Goal: Information Seeking & Learning: Find specific page/section

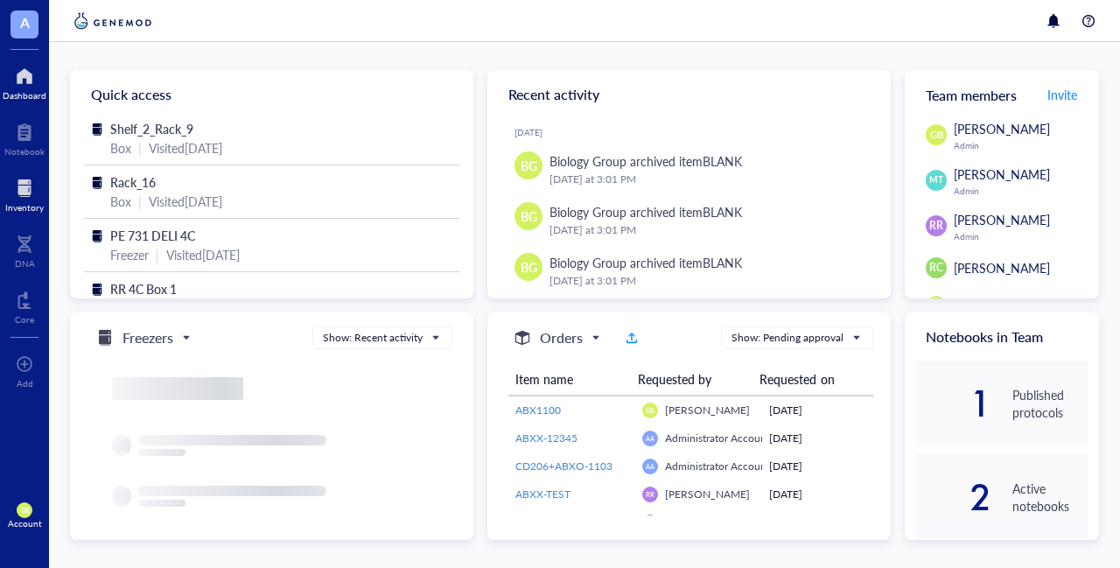
click at [35, 202] on div "Inventory" at bounding box center [24, 207] width 38 height 10
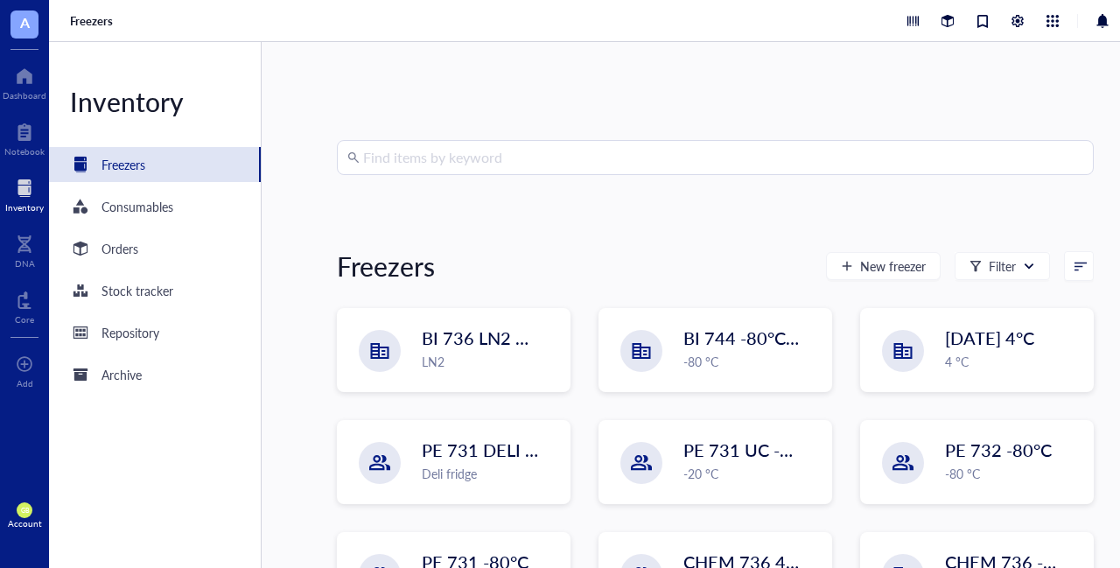
click at [641, 157] on input "search" at bounding box center [723, 157] width 720 height 33
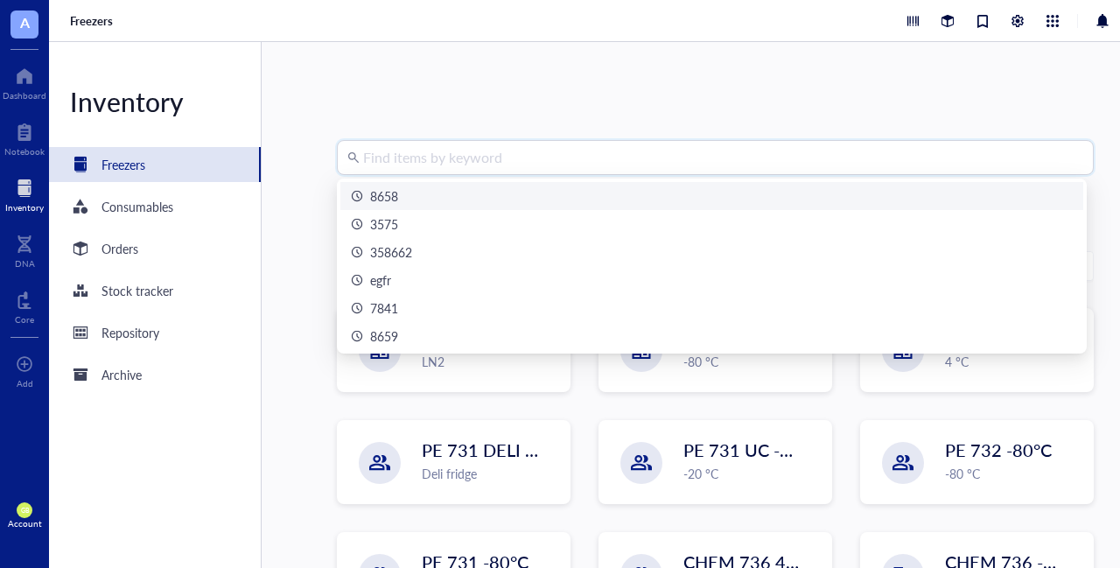
type input "8"
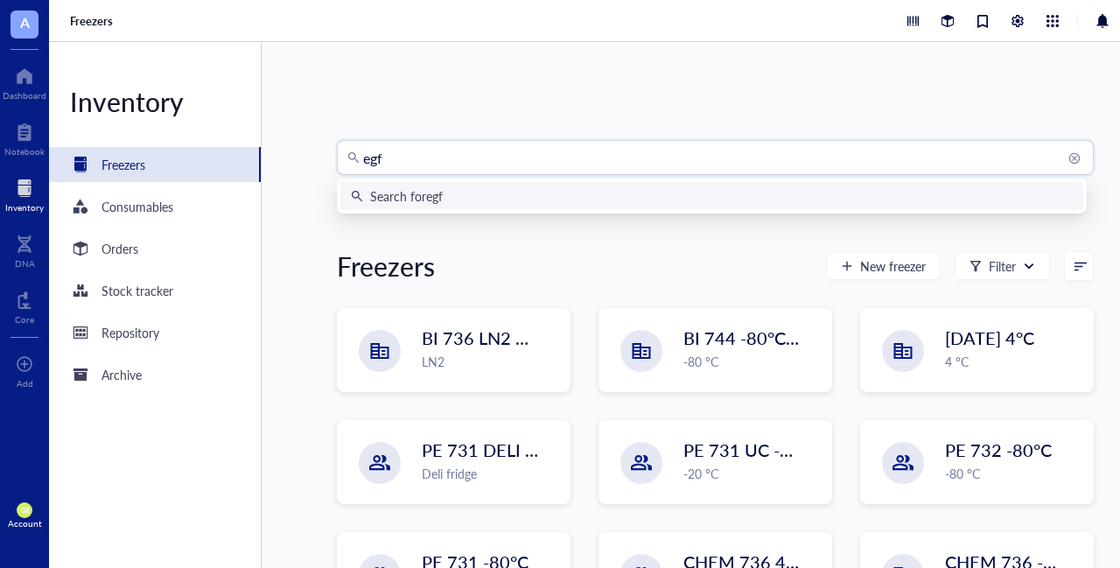
type input "egfr"
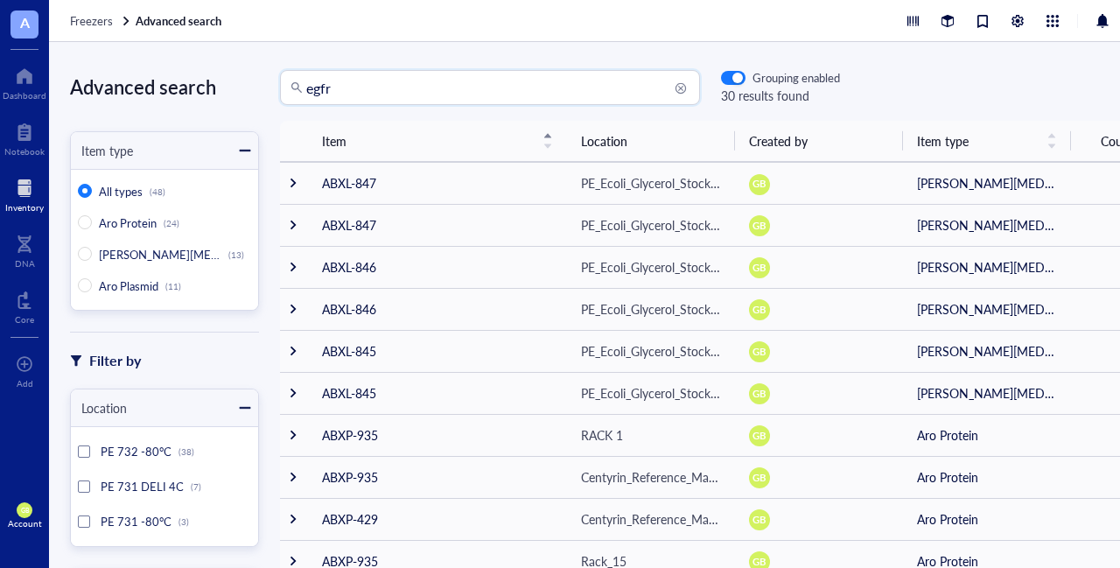
drag, startPoint x: 366, startPoint y: 94, endPoint x: 274, endPoint y: 87, distance: 92.2
click at [274, 87] on div "egfr egfr Grouping enabled 30 results found" at bounding box center [549, 87] width 581 height 35
click at [82, 217] on input "Aro Protein (24)" at bounding box center [85, 222] width 14 height 14
radio input "true"
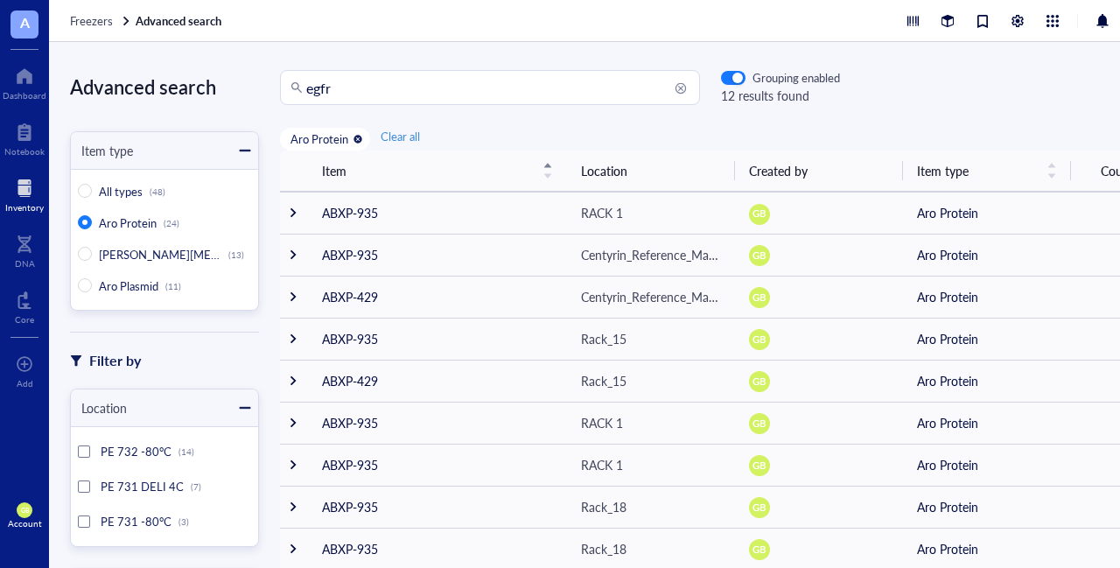
click at [85, 487] on div at bounding box center [84, 486] width 12 height 12
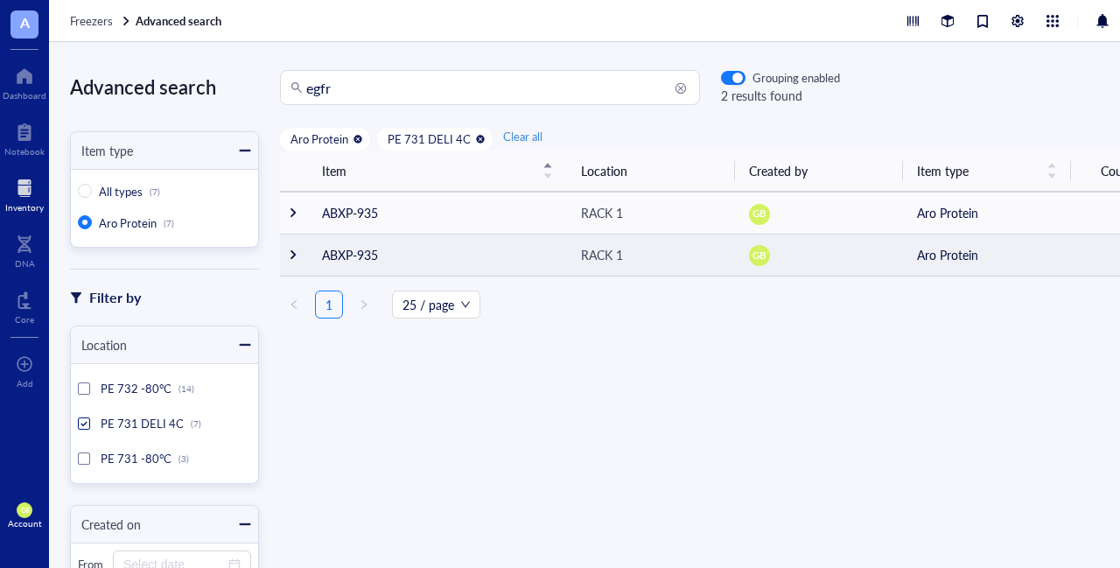
click at [286, 250] on td at bounding box center [294, 255] width 28 height 42
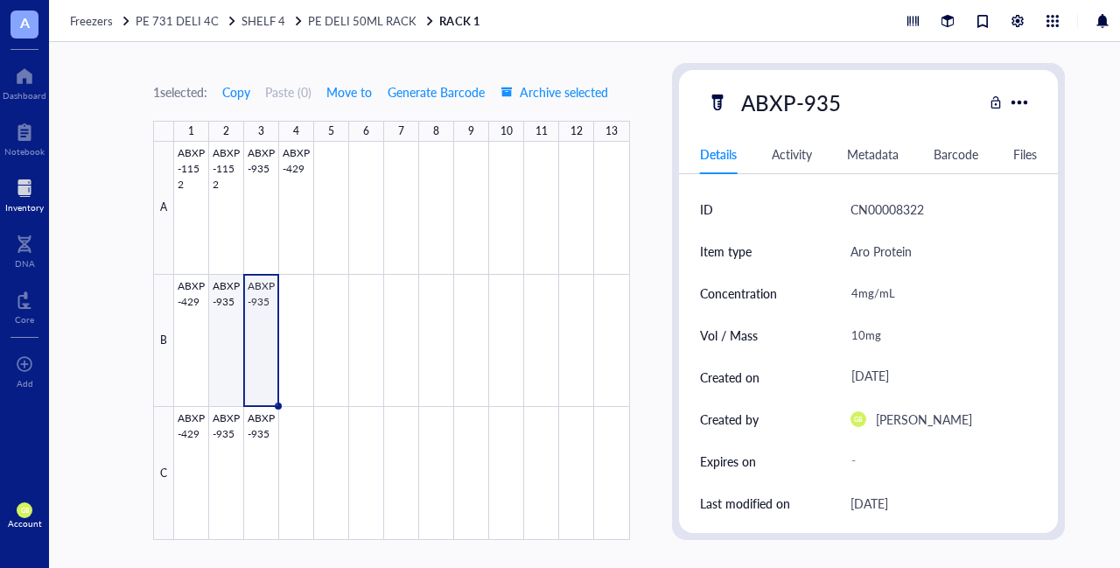
click at [227, 286] on div at bounding box center [402, 341] width 456 height 398
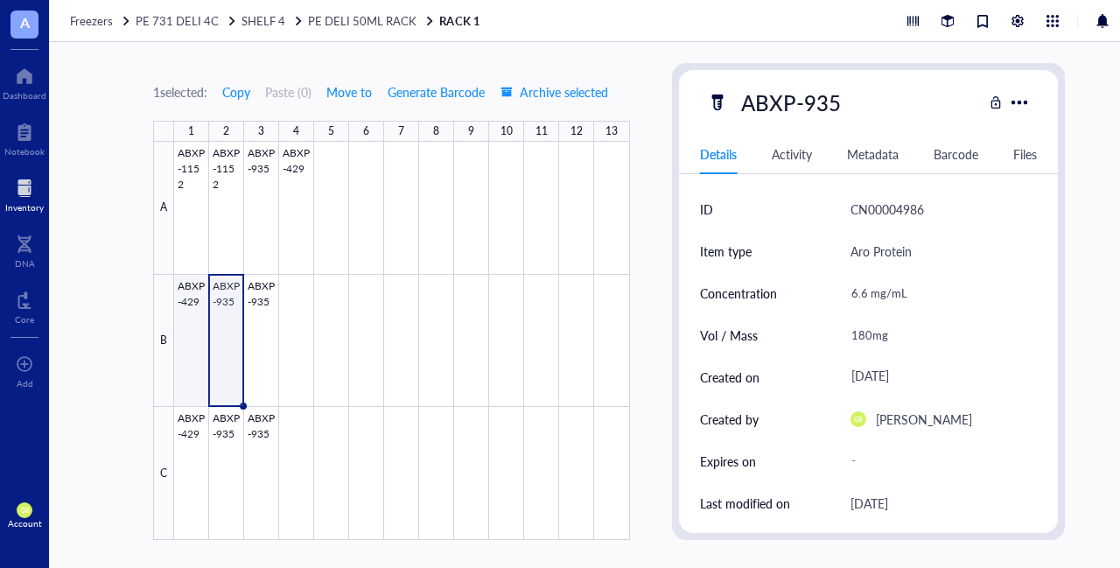
click at [186, 284] on div at bounding box center [402, 341] width 456 height 398
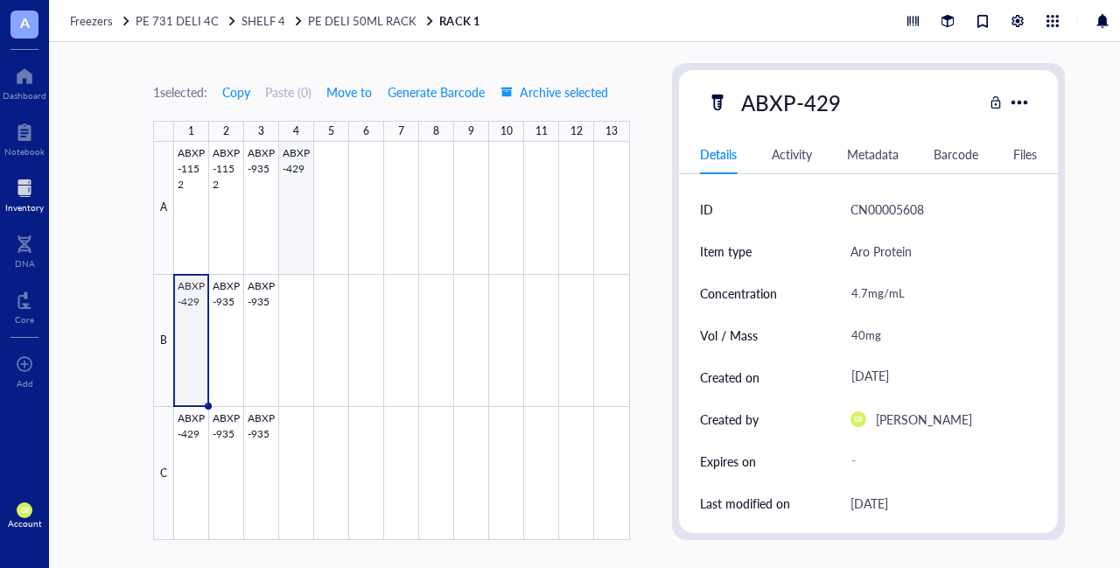
click at [295, 174] on div at bounding box center [402, 341] width 456 height 398
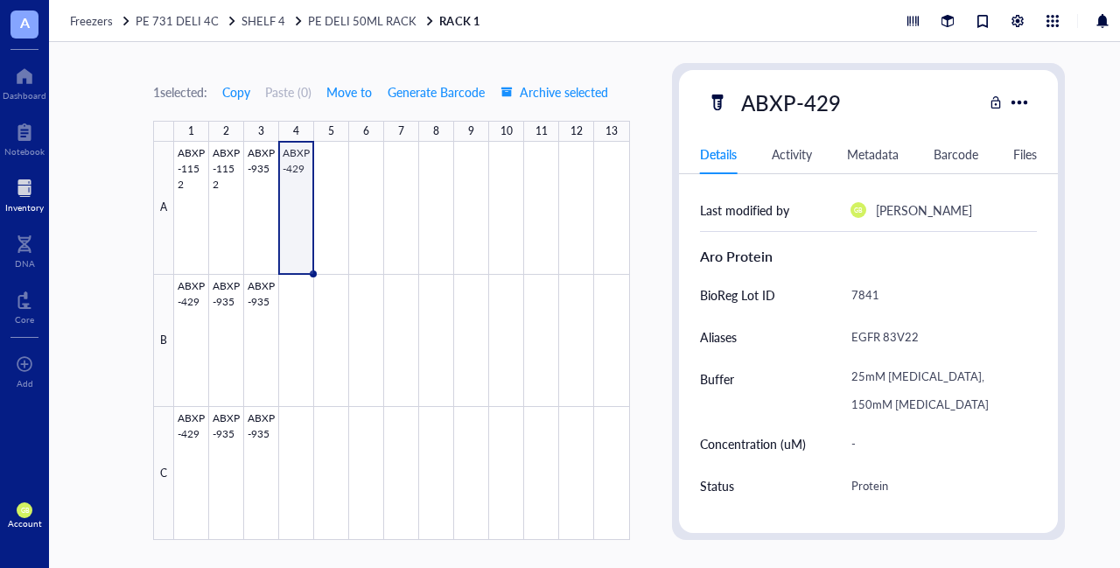
scroll to position [336, 0]
click at [582, 88] on span "Archive selected" at bounding box center [554, 92] width 108 height 14
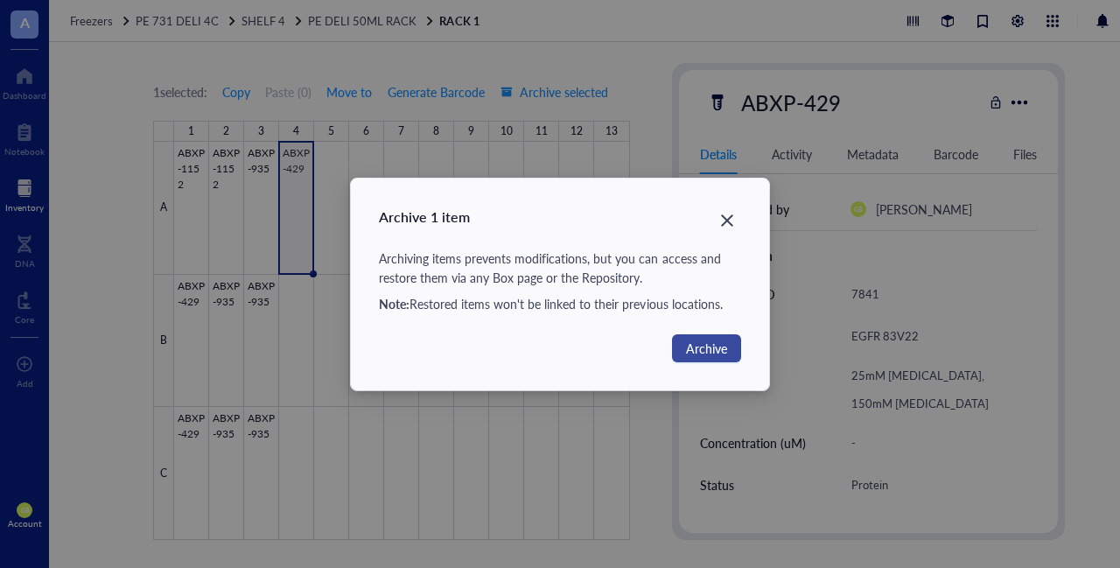
click at [714, 346] on span "Archive" at bounding box center [706, 348] width 41 height 19
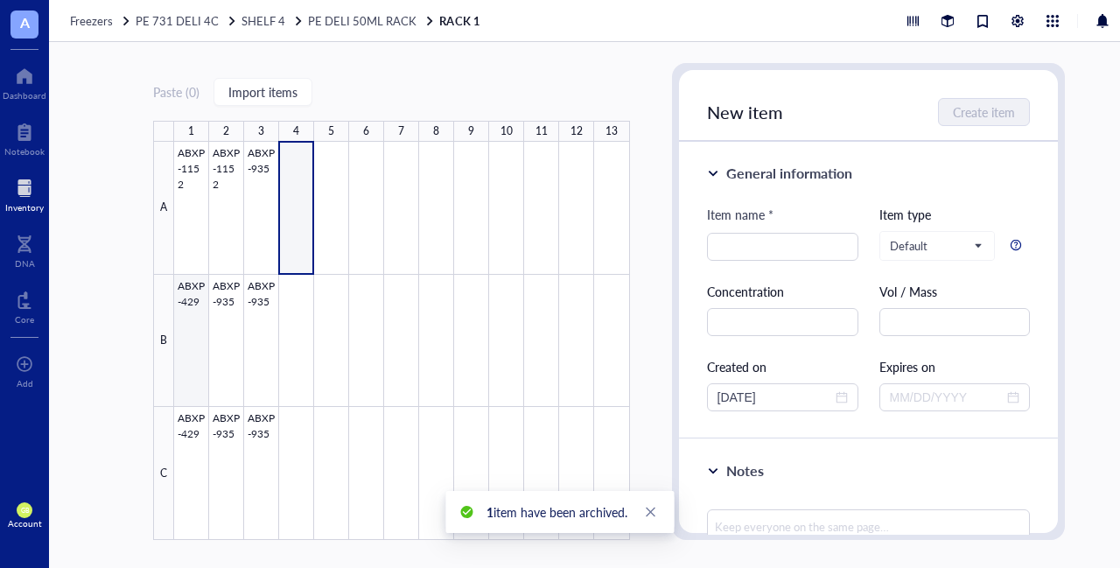
click at [189, 282] on div at bounding box center [402, 341] width 456 height 398
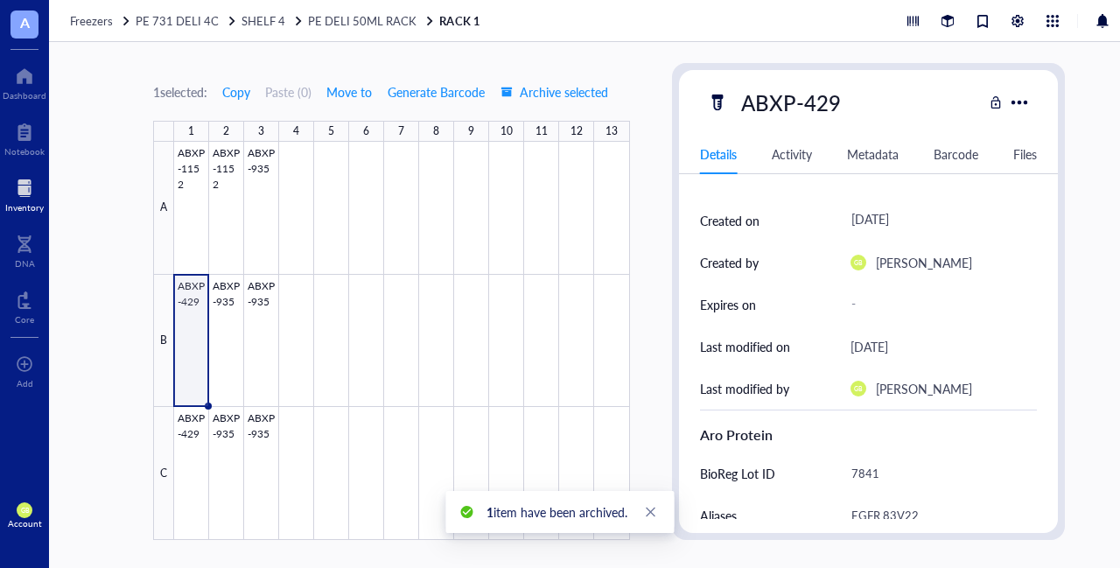
scroll to position [141, 0]
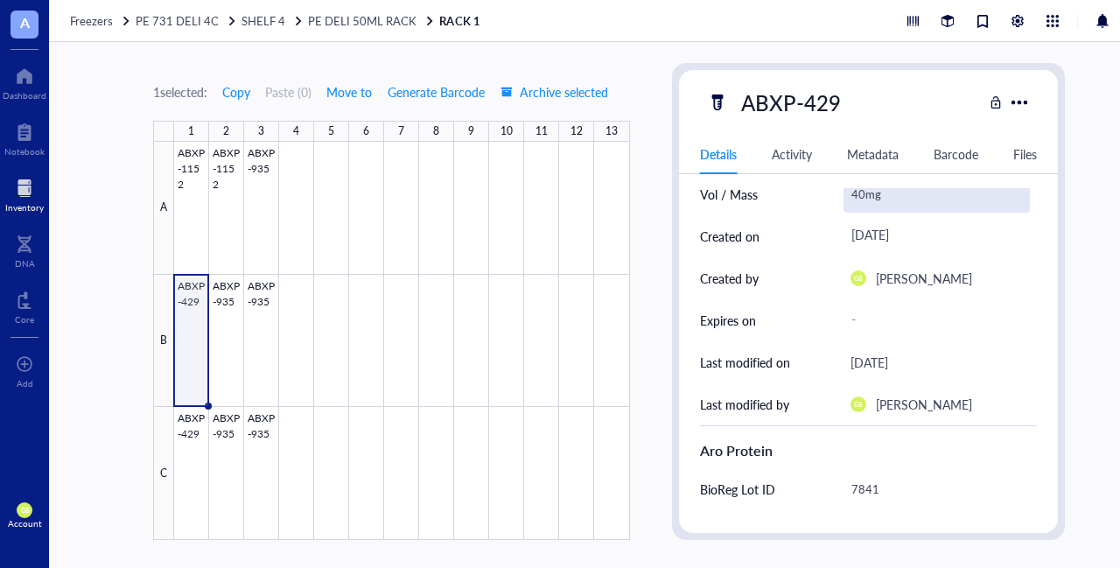
click at [862, 193] on div "40mg" at bounding box center [936, 194] width 187 height 37
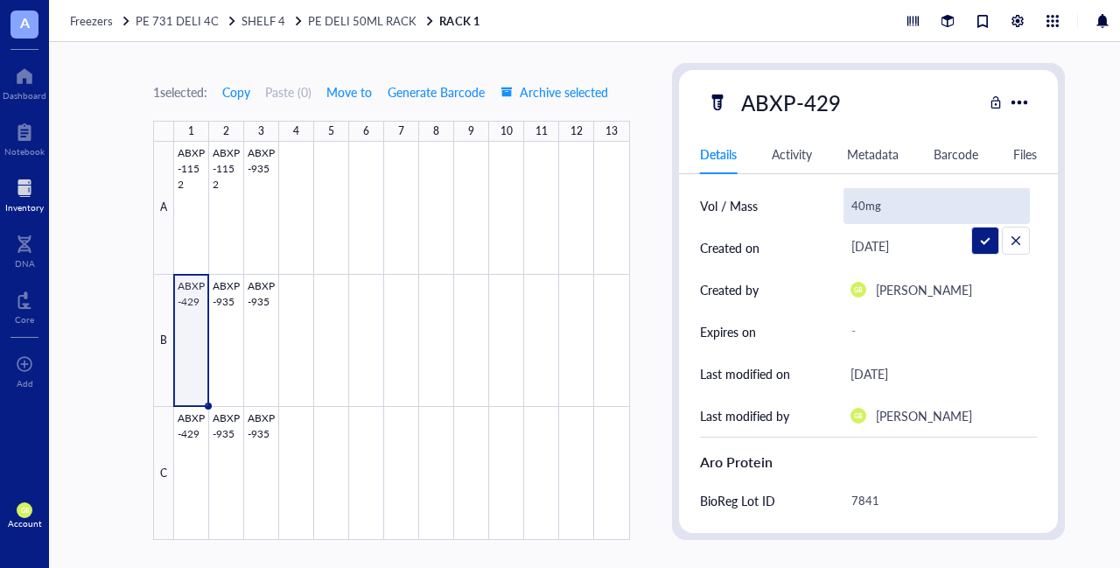
click at [862, 193] on input "40mg" at bounding box center [936, 205] width 185 height 35
type input "30mg"
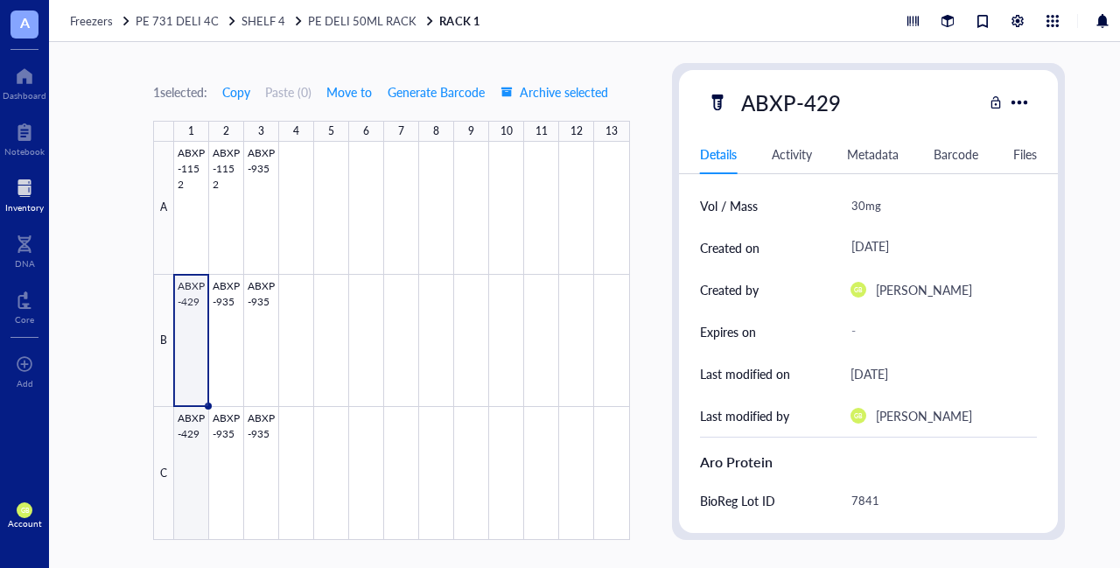
click at [199, 431] on div at bounding box center [402, 341] width 456 height 398
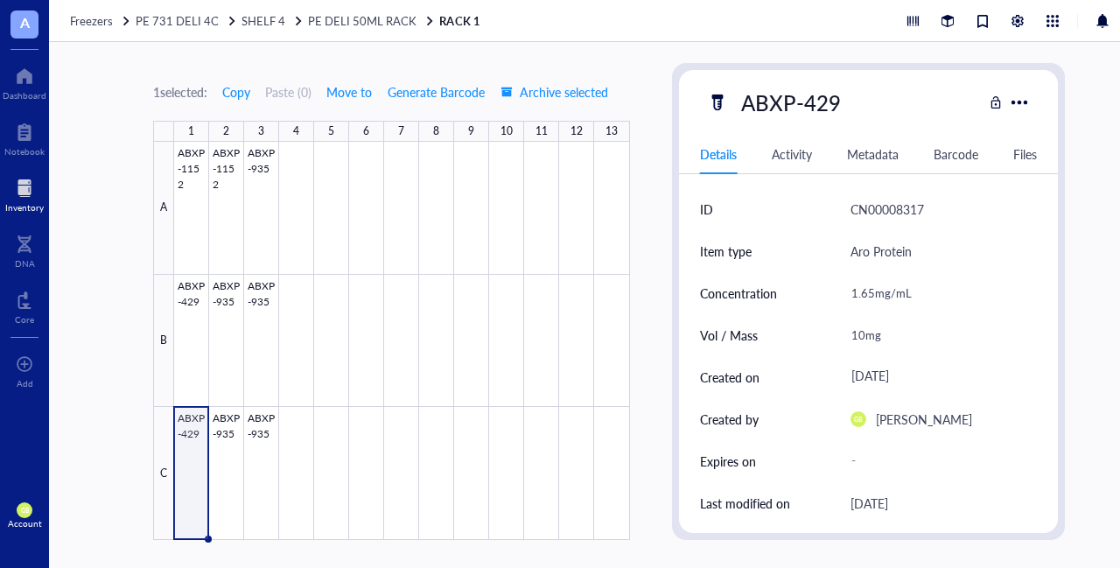
click at [19, 204] on div "Inventory" at bounding box center [24, 207] width 38 height 10
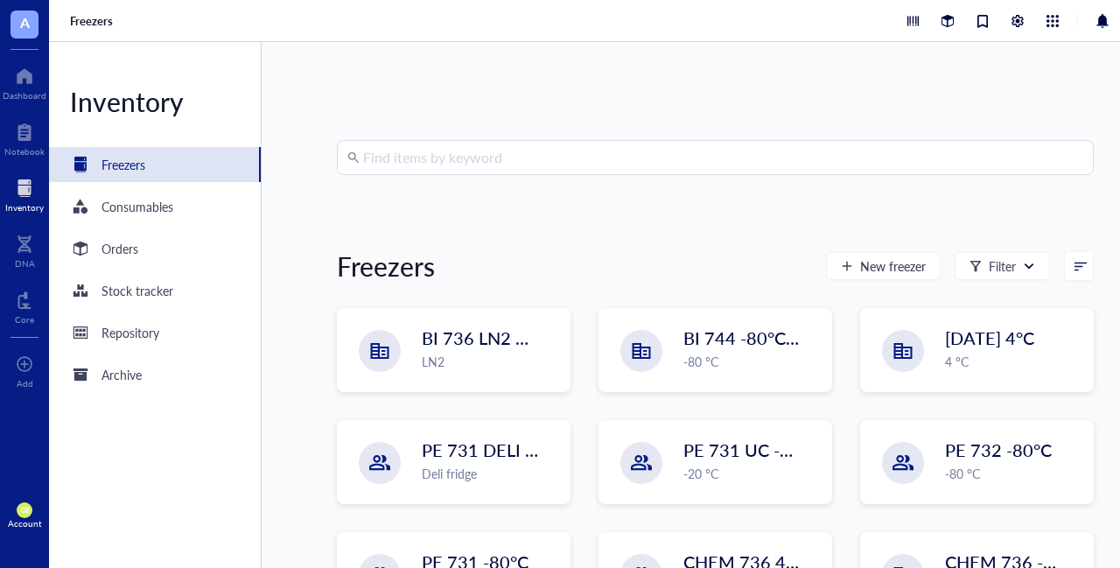
click at [444, 158] on input "search" at bounding box center [723, 157] width 720 height 33
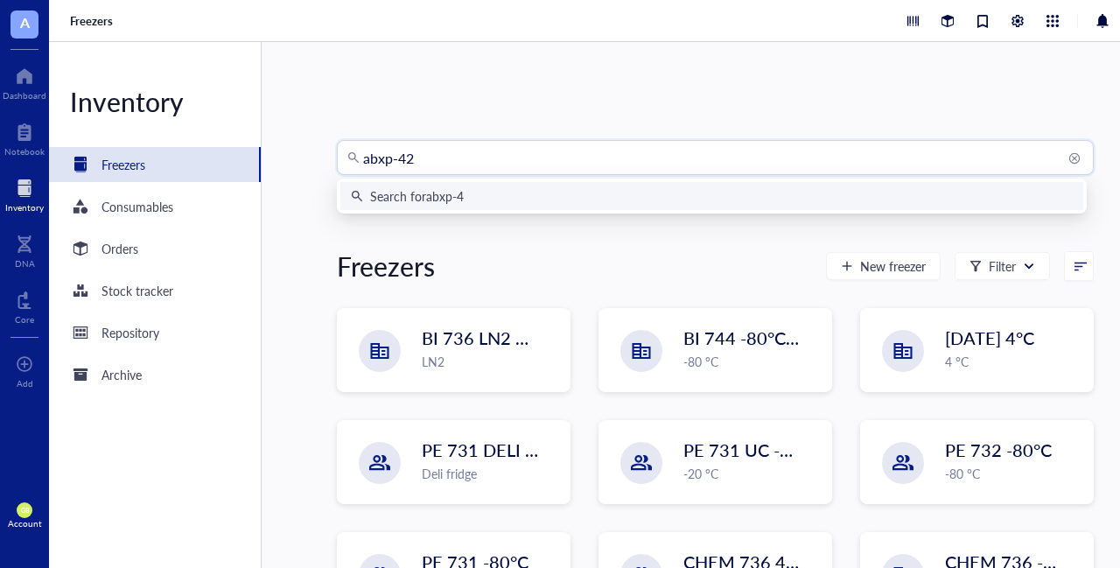
type input "abxp-429"
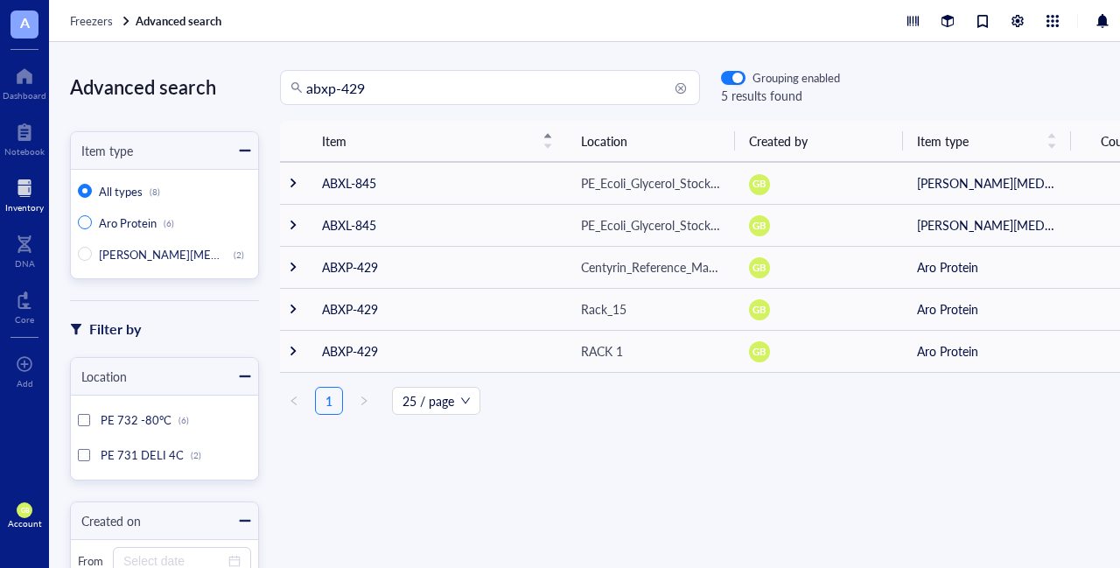
click at [111, 218] on span "Aro Protein" at bounding box center [128, 222] width 58 height 17
click at [92, 218] on input "Aro Protein (6)" at bounding box center [85, 222] width 14 height 14
radio input "true"
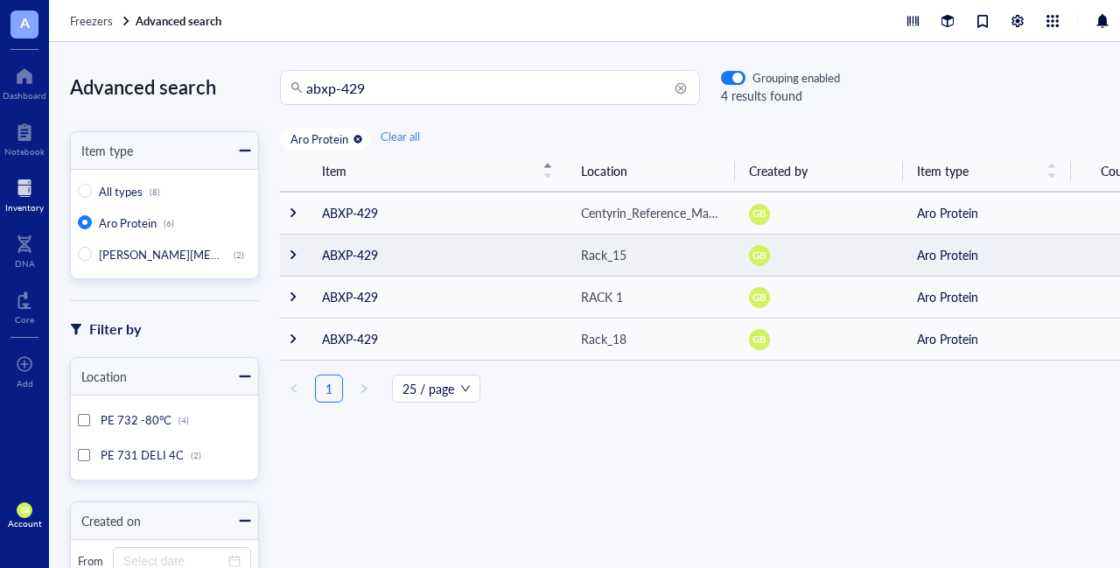
click at [292, 253] on div at bounding box center [293, 254] width 12 height 12
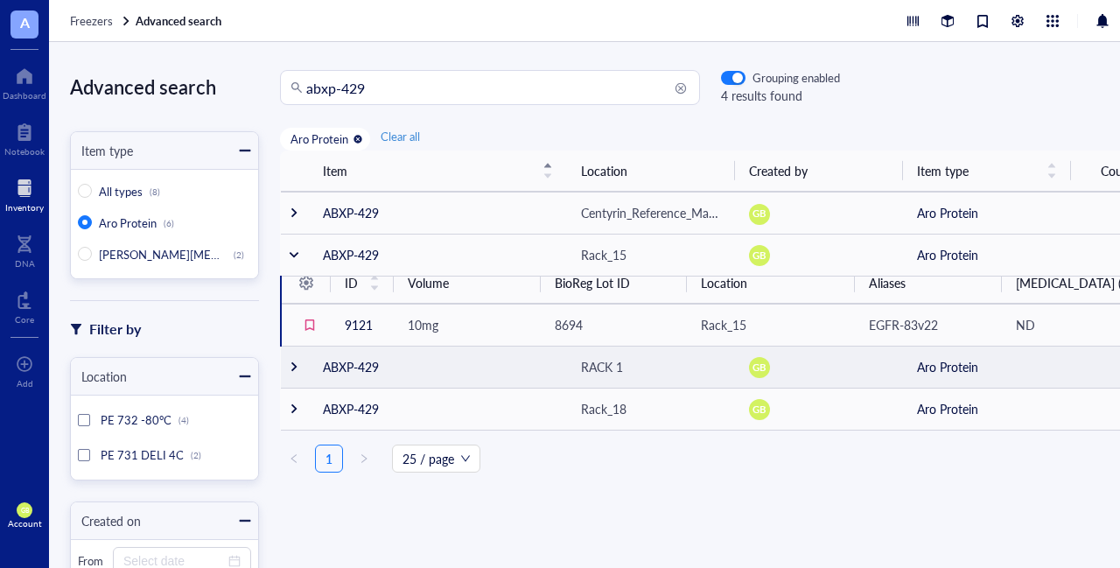
click at [292, 370] on div at bounding box center [294, 366] width 12 height 12
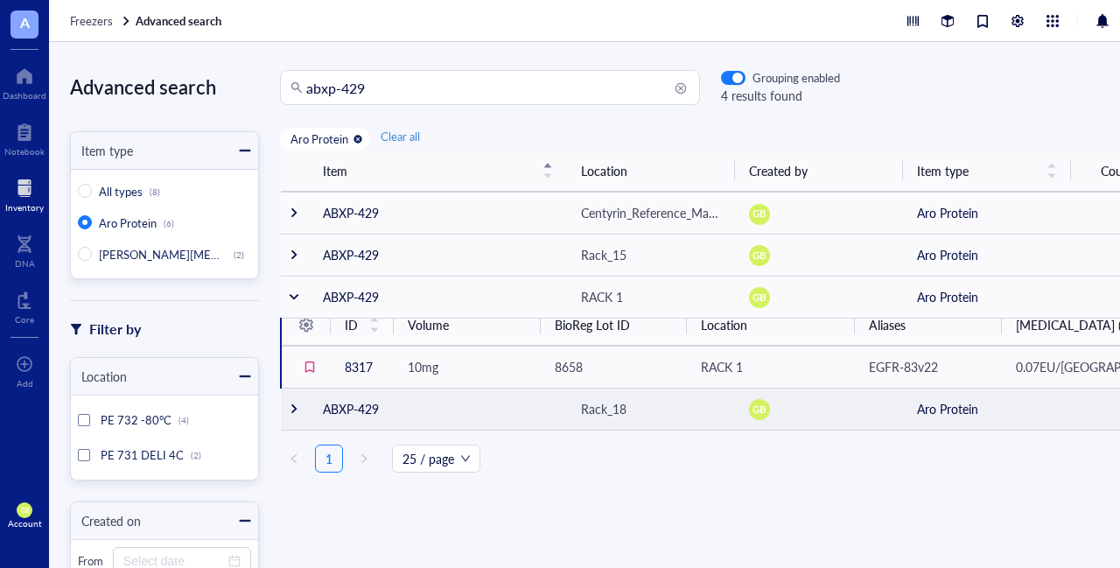
click at [296, 407] on div at bounding box center [294, 408] width 12 height 12
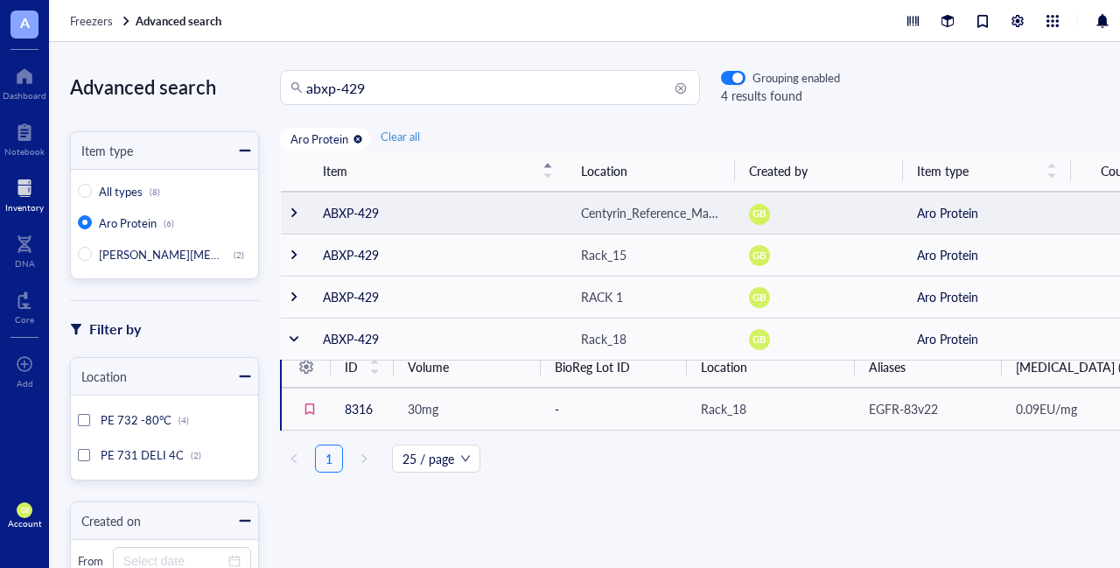
click at [295, 214] on div at bounding box center [294, 212] width 12 height 12
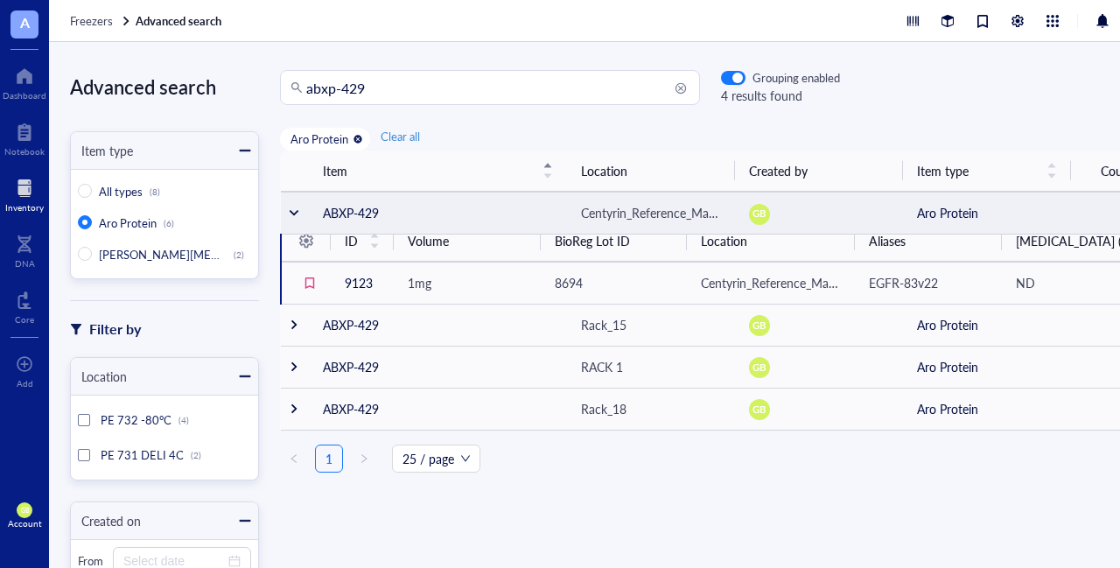
click at [295, 214] on div at bounding box center [294, 212] width 12 height 12
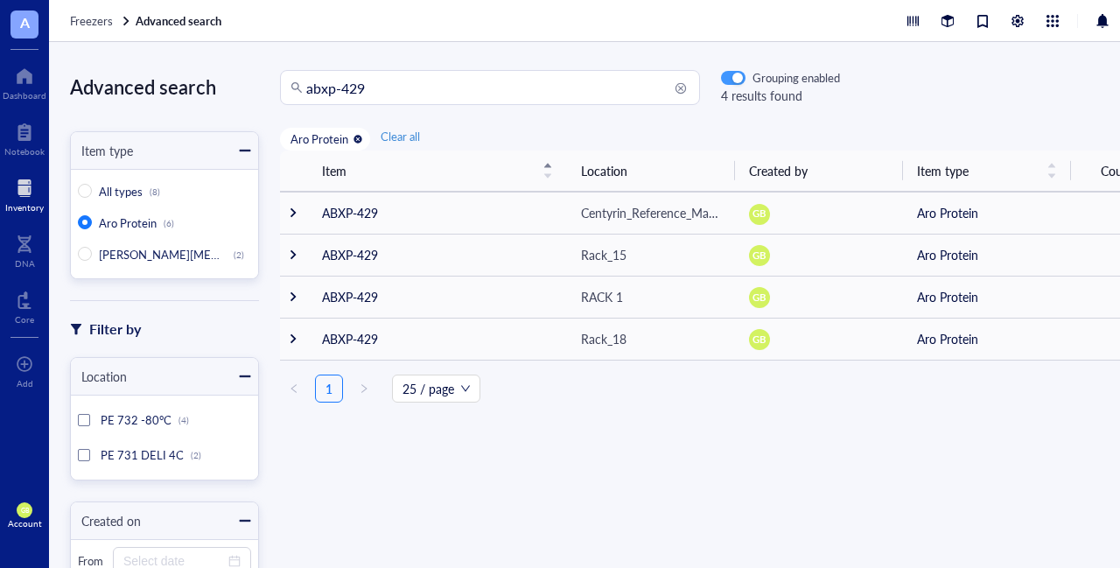
click at [734, 78] on div "button" at bounding box center [737, 78] width 10 height 10
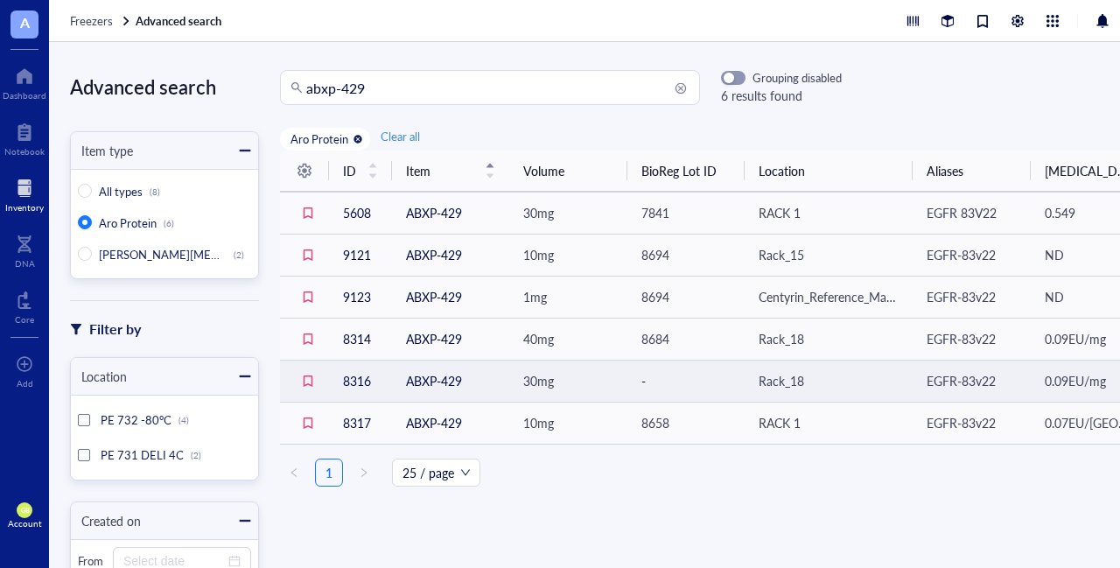
click at [883, 394] on td "Rack_18" at bounding box center [828, 381] width 168 height 42
click at [840, 372] on div "Rack_18" at bounding box center [828, 380] width 140 height 19
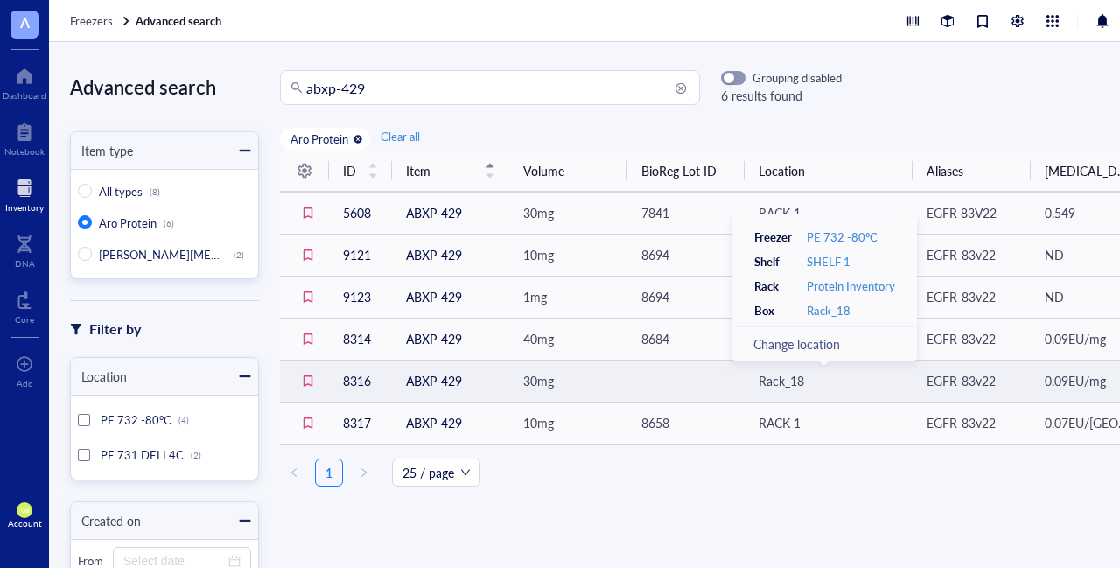
click at [867, 382] on div "Rack_18" at bounding box center [828, 380] width 140 height 19
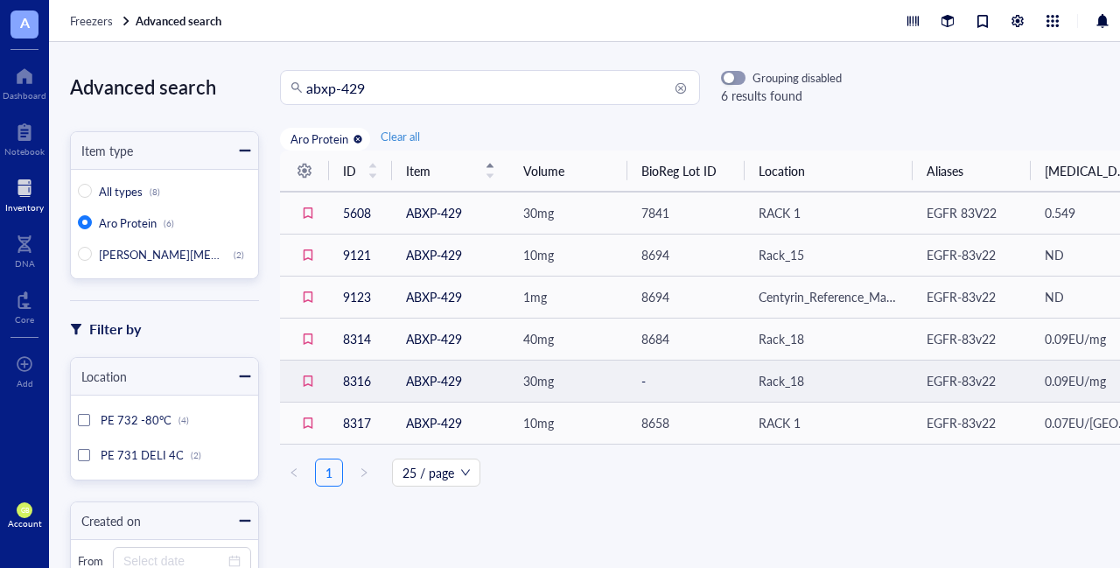
click at [437, 377] on td "ABXP-429" at bounding box center [450, 381] width 117 height 42
click at [360, 381] on td "8316" at bounding box center [360, 381] width 63 height 42
click at [536, 379] on span "30mg" at bounding box center [538, 380] width 31 height 17
click at [639, 384] on td "-" at bounding box center [685, 381] width 117 height 42
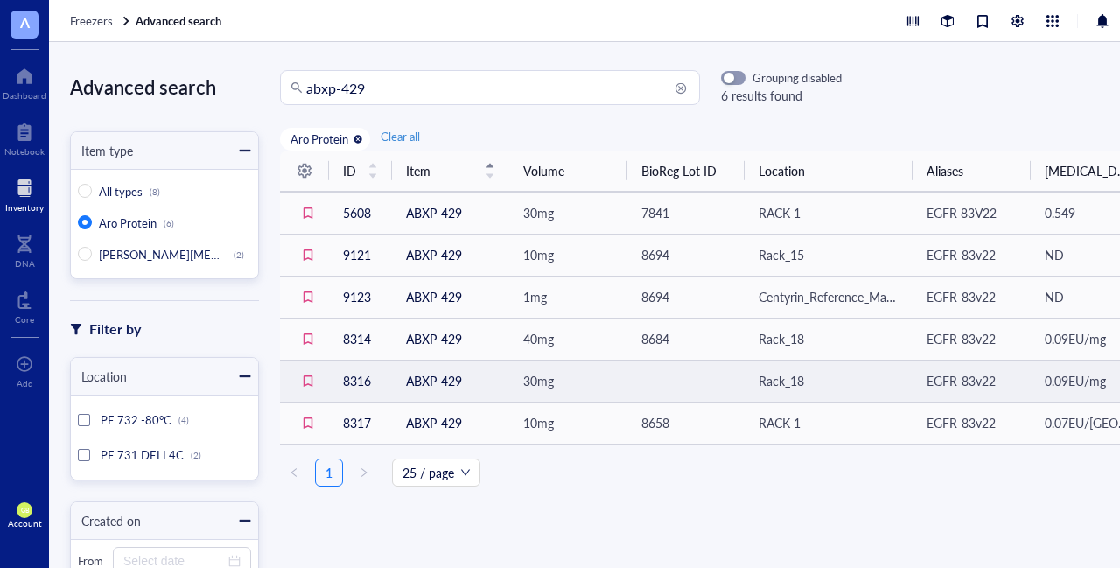
click at [639, 384] on td "-" at bounding box center [685, 381] width 117 height 42
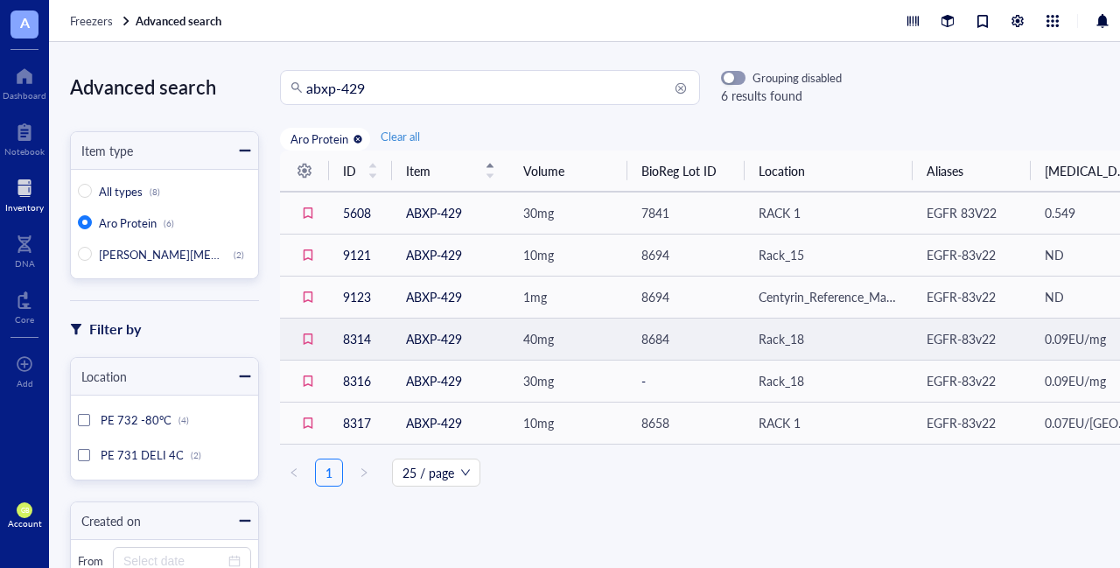
click at [527, 341] on span "40mg" at bounding box center [538, 338] width 31 height 17
click at [443, 335] on td "ABXP-429" at bounding box center [450, 339] width 117 height 42
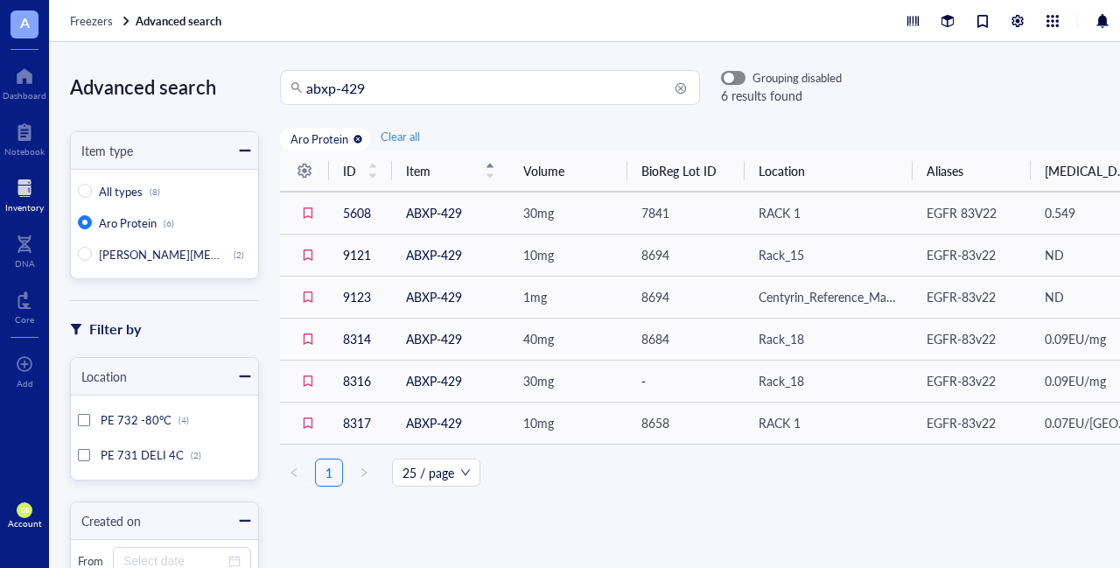
click at [738, 78] on span "button" at bounding box center [733, 78] width 23 height 12
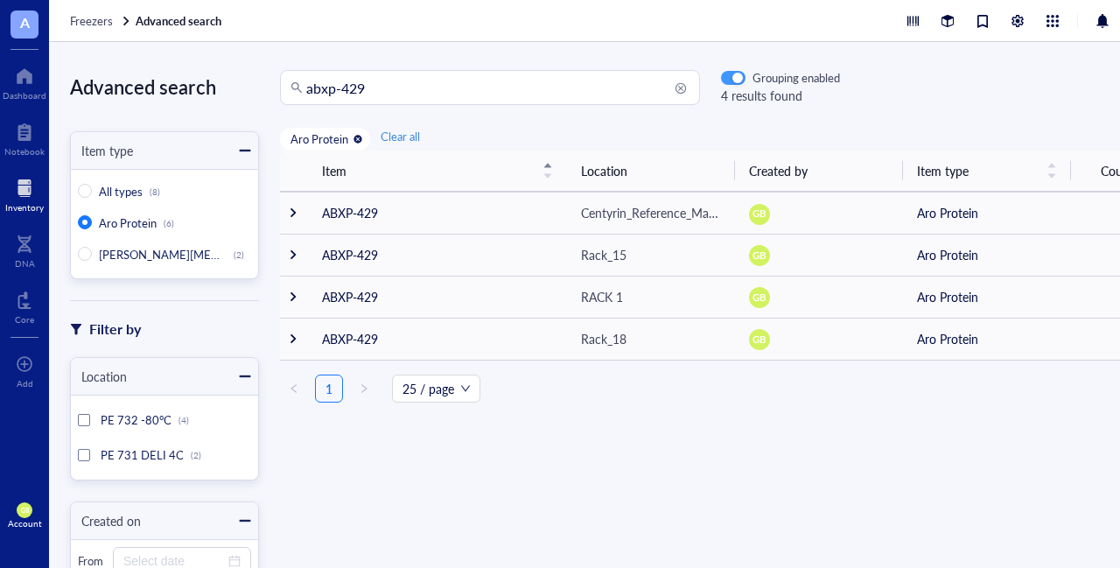
click at [737, 74] on div "button" at bounding box center [737, 78] width 10 height 10
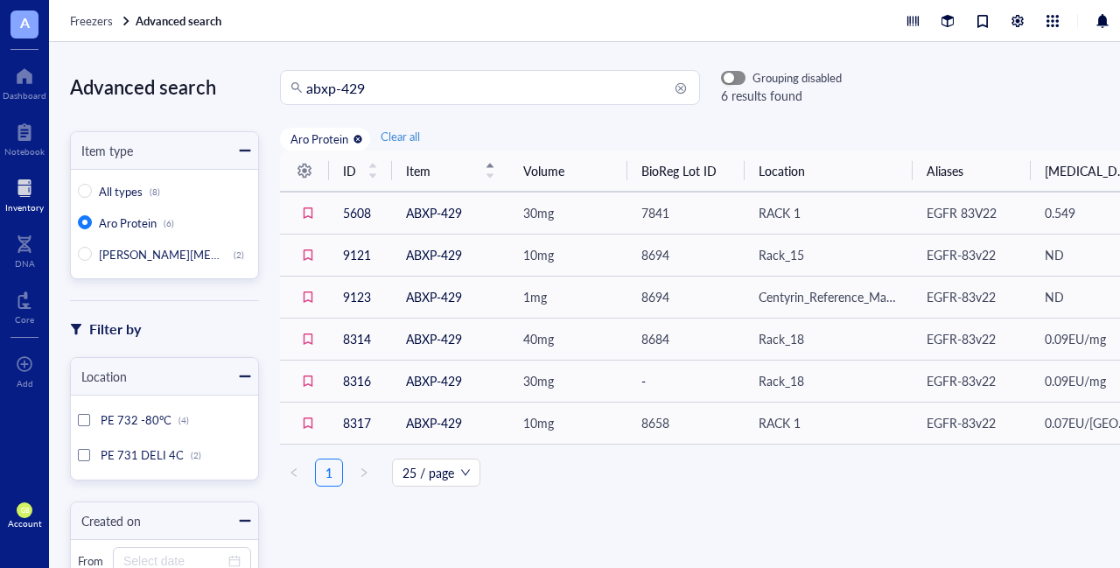
click at [737, 74] on span "button" at bounding box center [733, 78] width 23 height 12
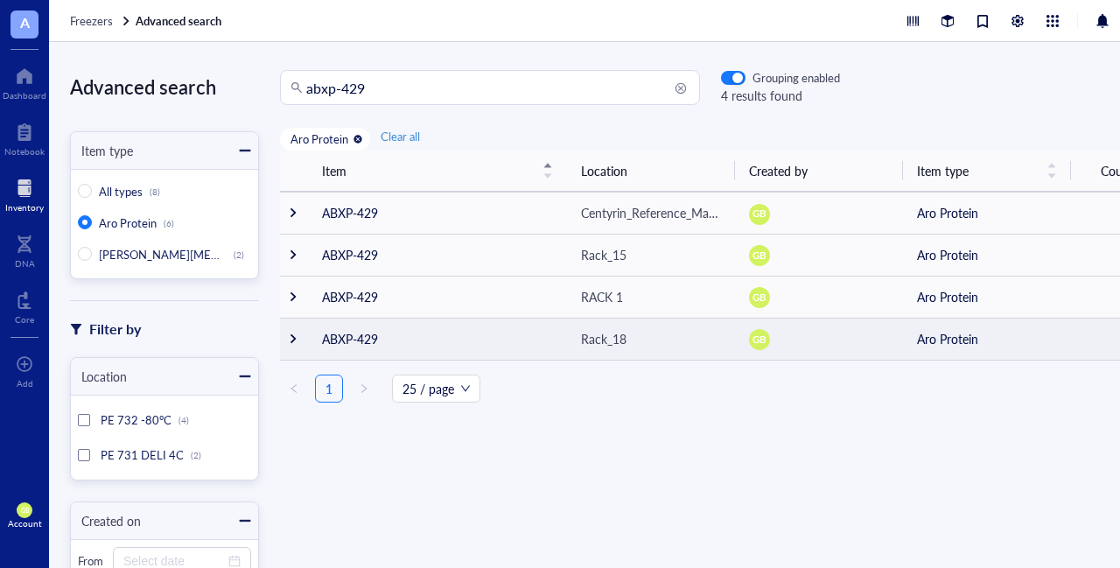
click at [290, 341] on div at bounding box center [293, 338] width 12 height 12
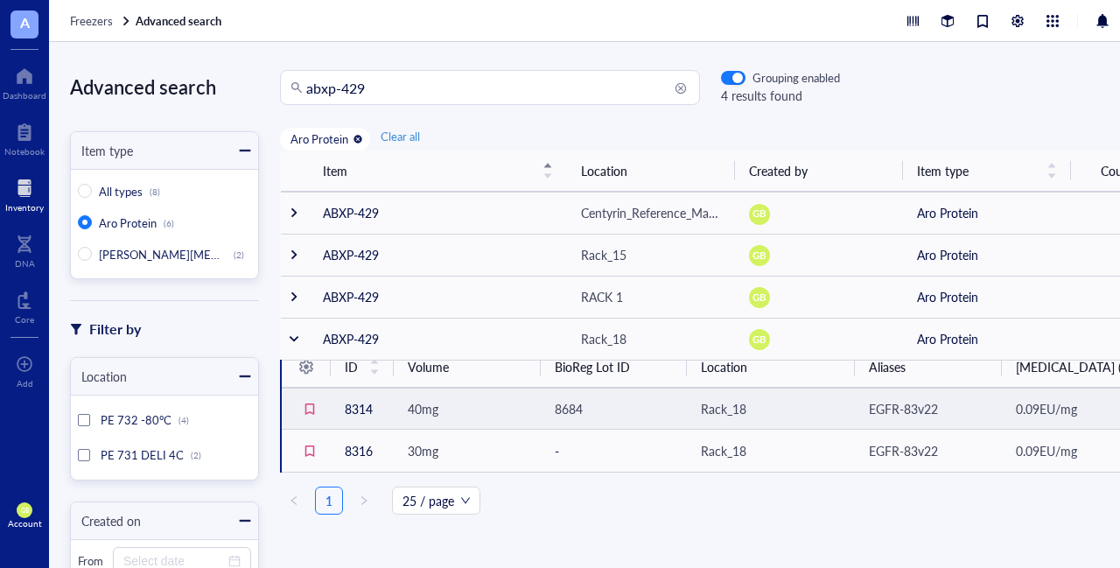
click at [577, 403] on span "8684" at bounding box center [569, 408] width 28 height 17
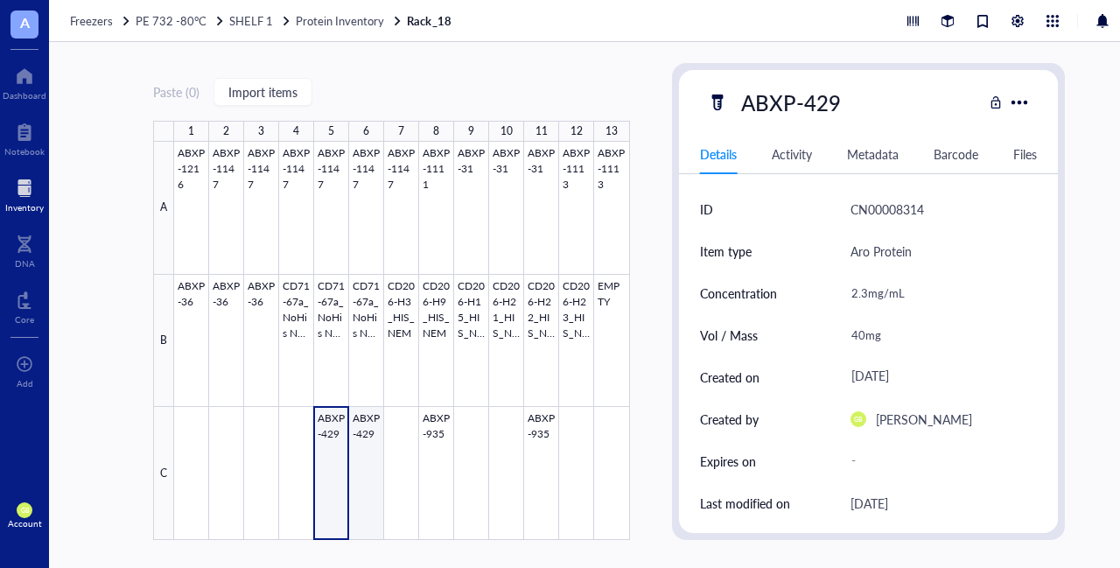
click at [368, 420] on div at bounding box center [402, 341] width 456 height 398
type textarea "Keep everyone on the same page…"
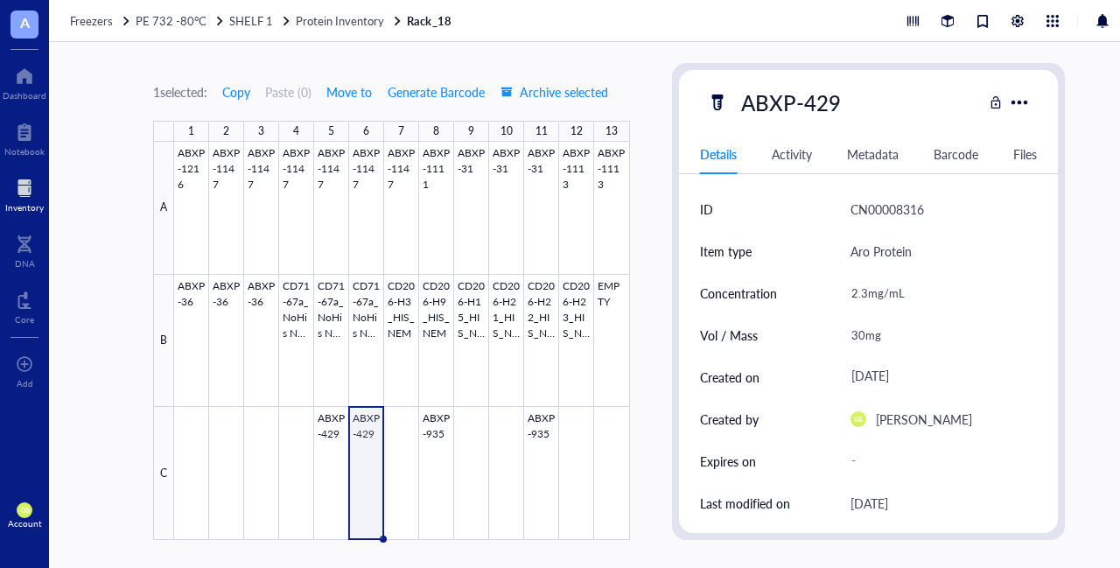
click at [660, 227] on div "1 selected: Copy Paste ( 0 ) Move to Generate Barcode Archive selected 1 2 3 4 …" at bounding box center [609, 305] width 1120 height 526
